Goal: Find specific page/section

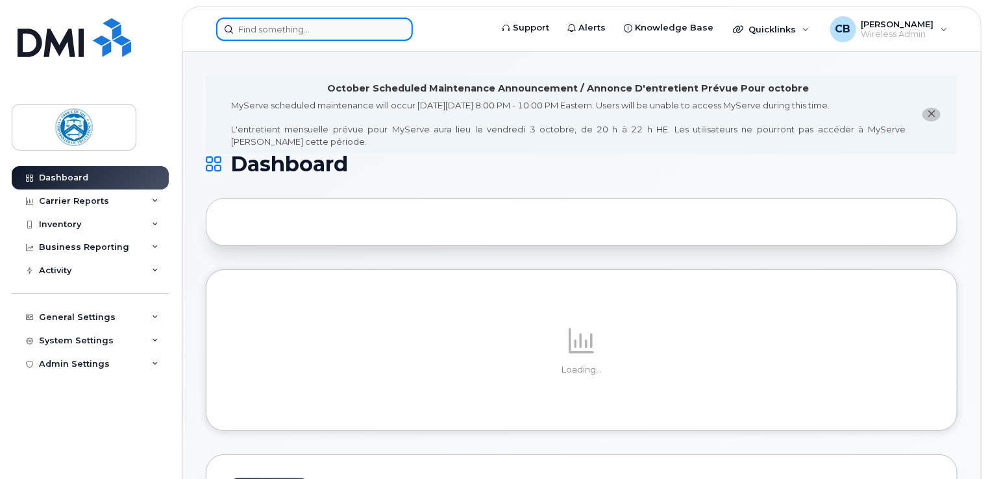
click at [306, 32] on input at bounding box center [314, 29] width 197 height 23
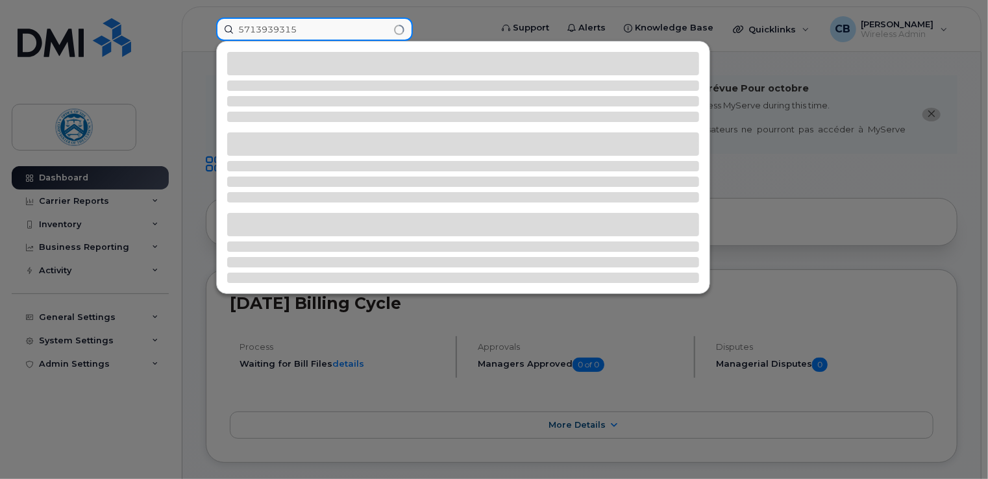
type input "5713939315"
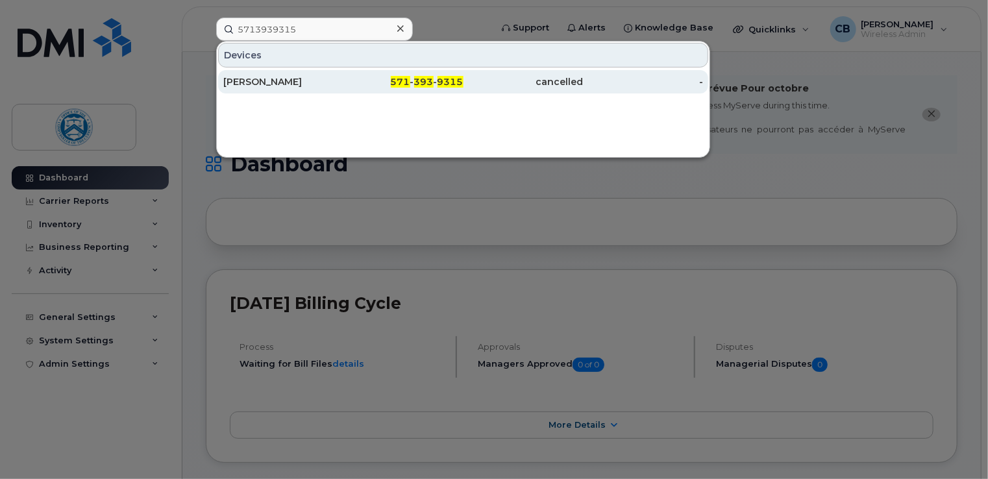
click at [307, 80] on div "[PERSON_NAME]" at bounding box center [283, 81] width 120 height 13
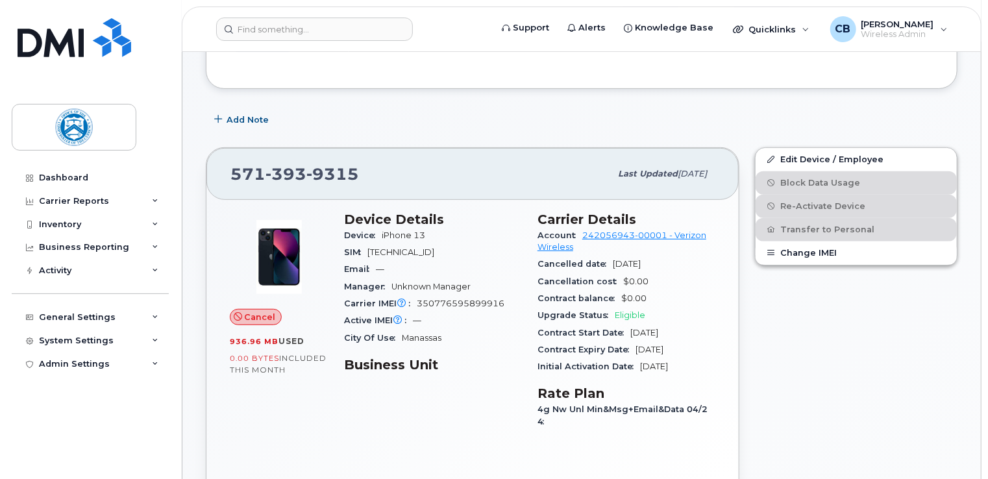
scroll to position [260, 0]
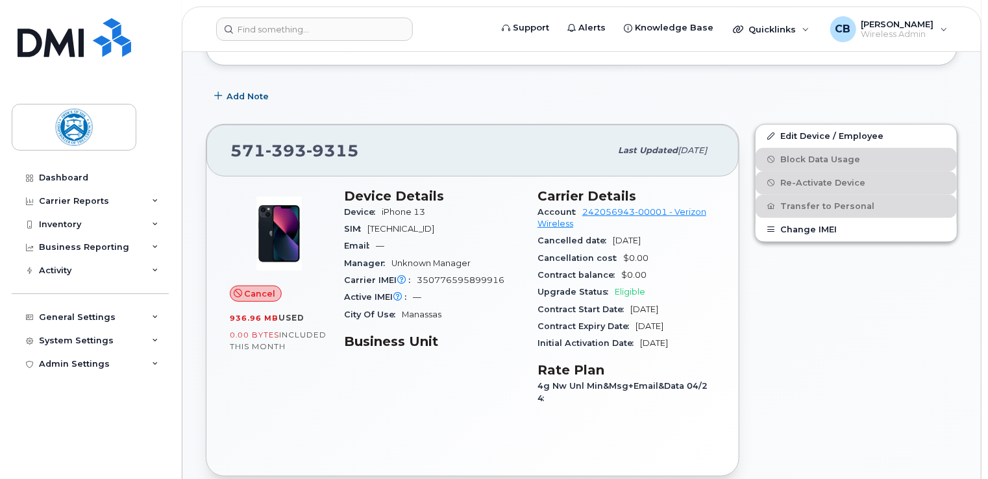
click at [558, 137] on div "571 393 9315" at bounding box center [421, 150] width 380 height 27
